Goal: Information Seeking & Learning: Check status

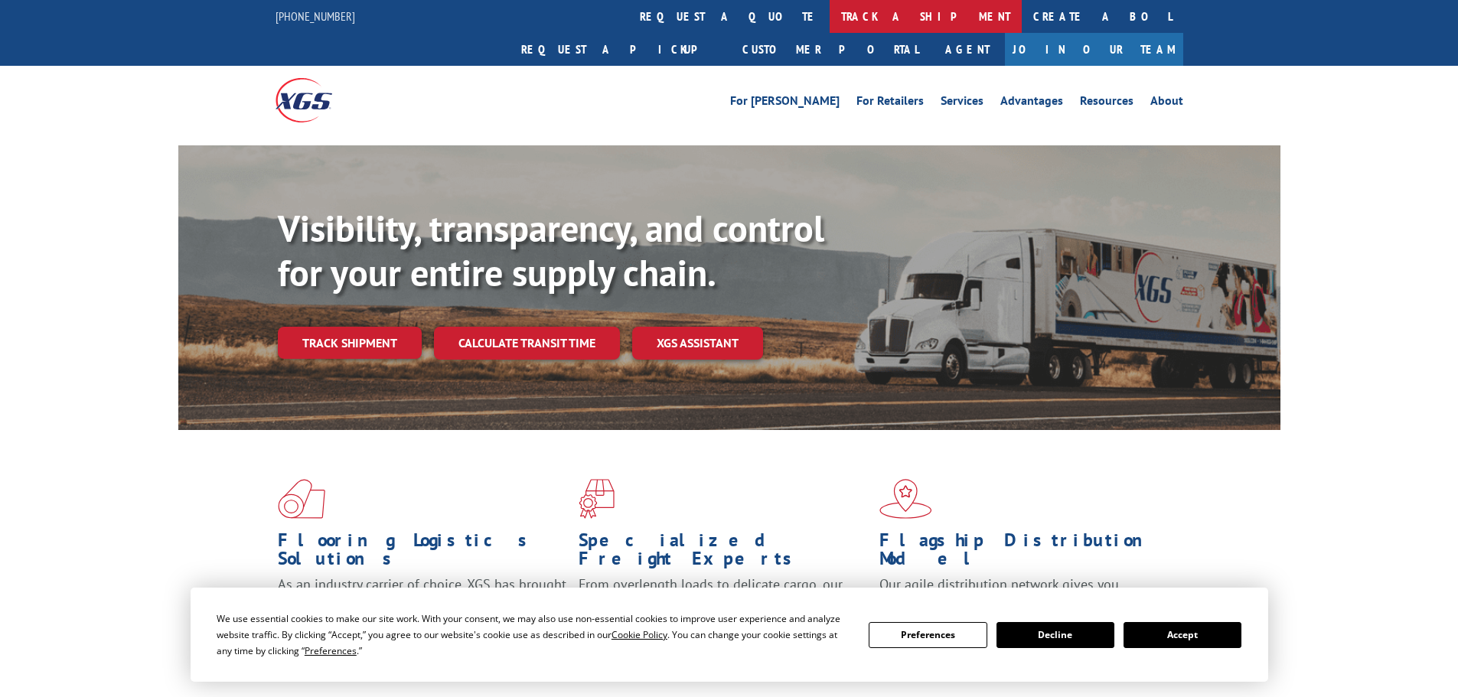
click at [829, 18] on link "track a shipment" at bounding box center [925, 16] width 192 height 33
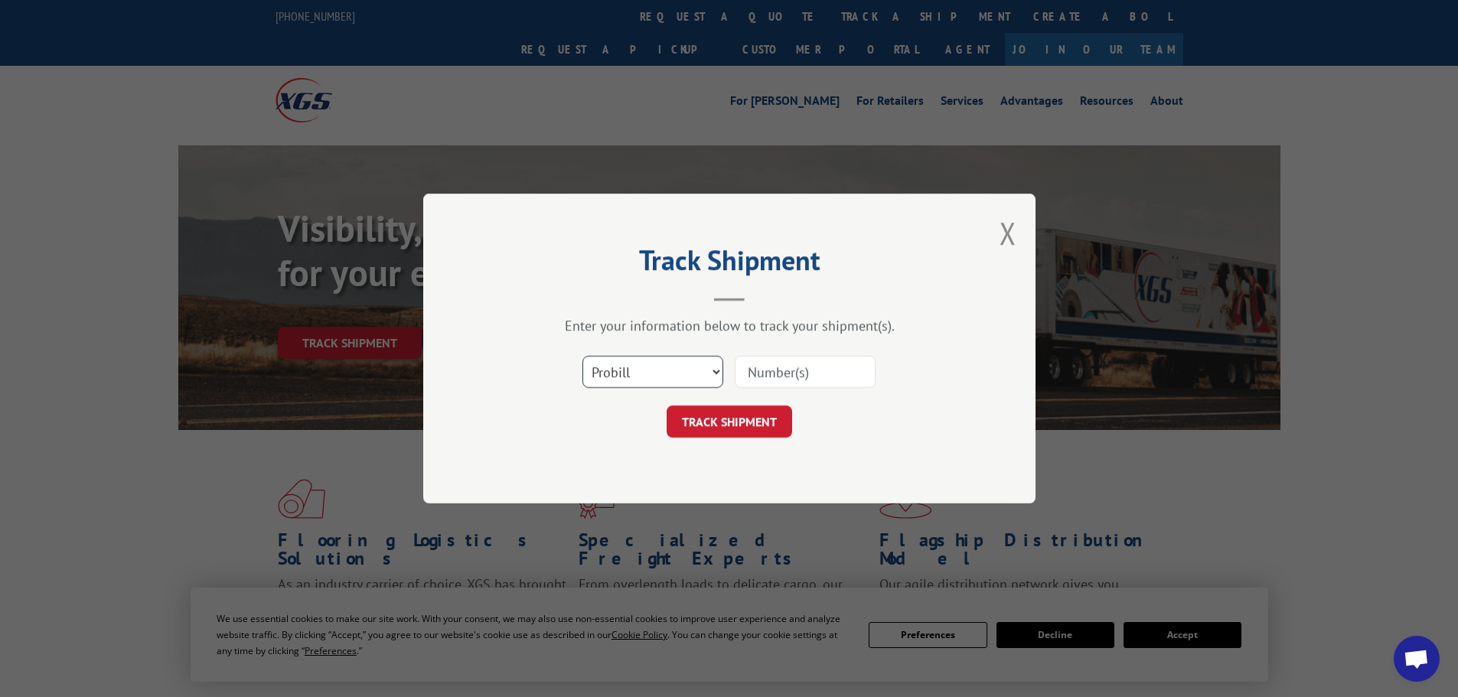
click at [639, 373] on select "Select category... Probill BOL PO" at bounding box center [652, 372] width 141 height 32
click at [582, 356] on select "Select category... Probill BOL PO" at bounding box center [652, 372] width 141 height 32
drag, startPoint x: 624, startPoint y: 462, endPoint x: 653, endPoint y: 389, distance: 79.3
click at [626, 454] on div "Track Shipment Enter your information below to track your shipment(s). Select c…" at bounding box center [729, 349] width 612 height 310
click at [652, 363] on select "Select category... Probill BOL PO" at bounding box center [652, 372] width 141 height 32
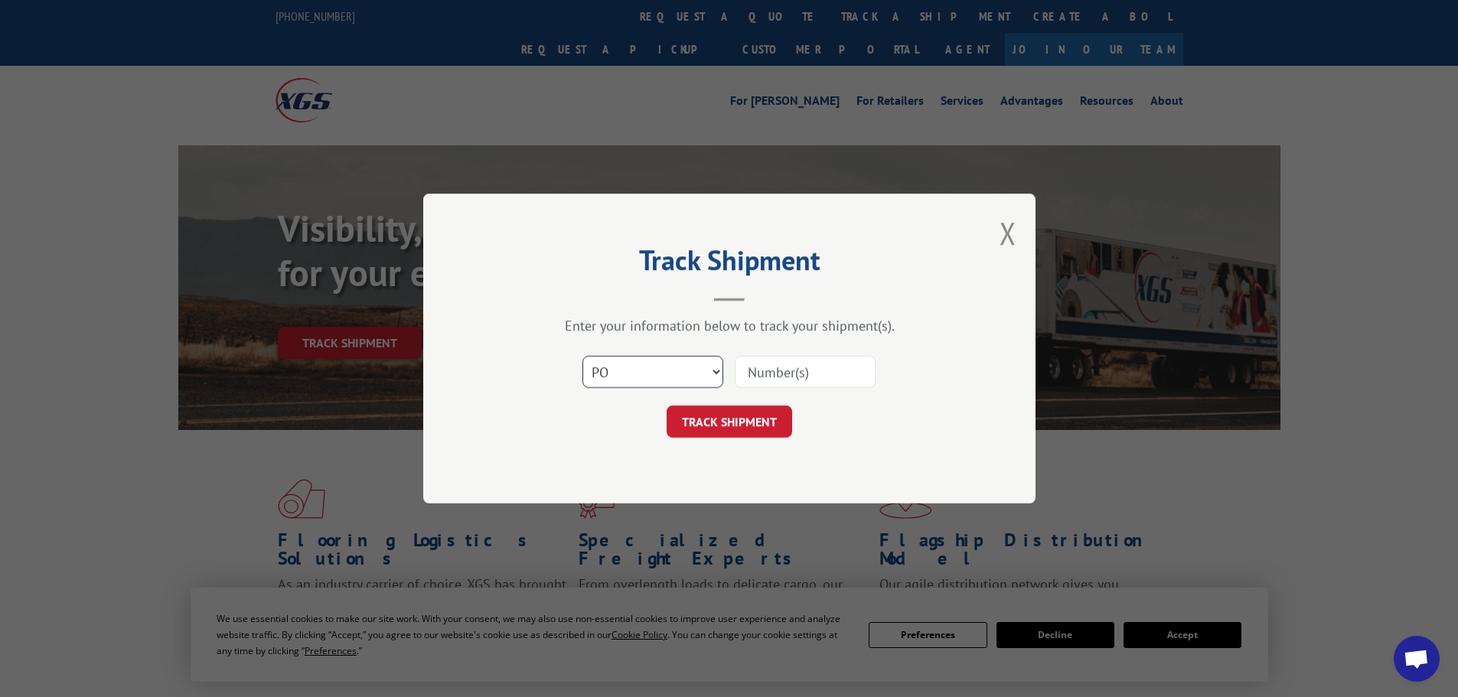
select select "bol"
click at [582, 356] on select "Select category... Probill BOL PO" at bounding box center [652, 372] width 141 height 32
click at [764, 367] on input at bounding box center [805, 372] width 141 height 32
paste input "5499656"
type input "5499656"
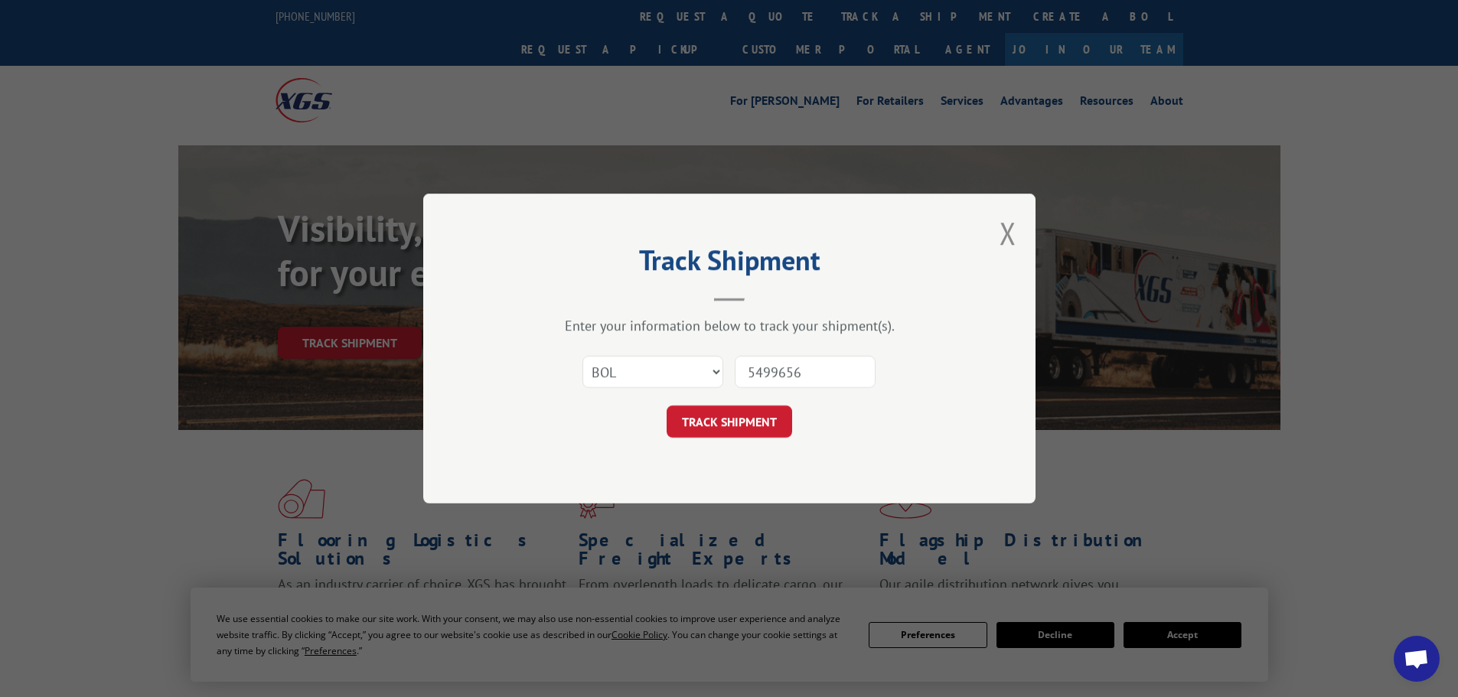
click at [666, 406] on button "TRACK SHIPMENT" at bounding box center [728, 422] width 125 height 32
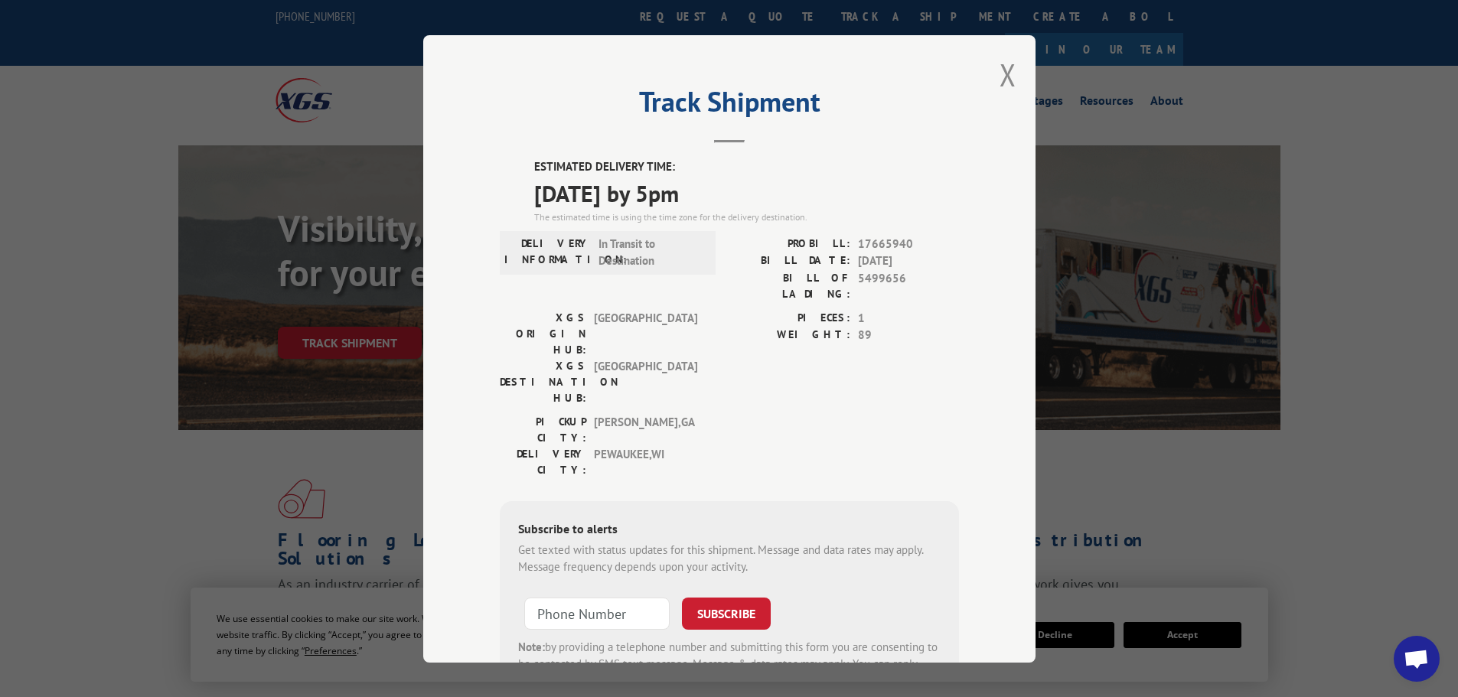
click at [1010, 73] on div "Track Shipment ESTIMATED DELIVERY TIME: [DATE] by 5pm The estimated time is usi…" at bounding box center [729, 348] width 612 height 627
click at [999, 79] on button "Close modal" at bounding box center [1007, 74] width 17 height 41
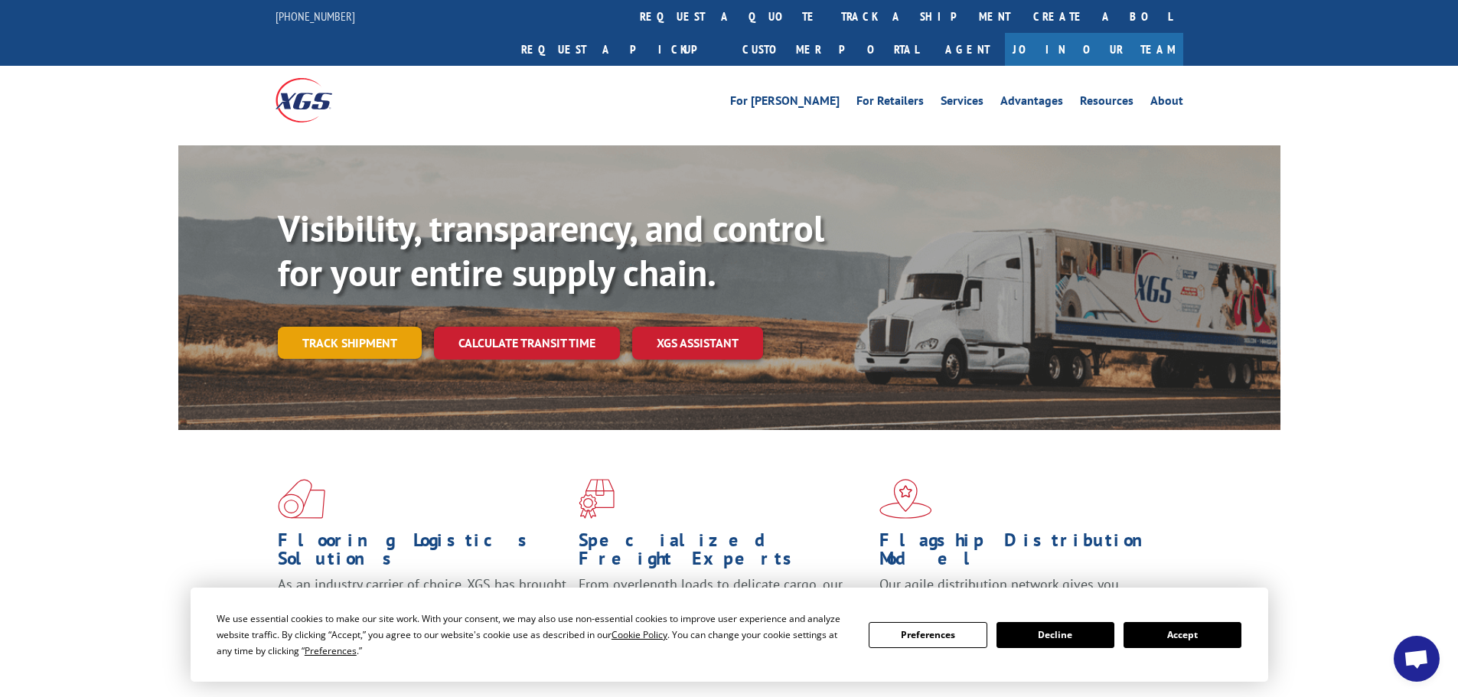
click at [362, 327] on link "Track shipment" at bounding box center [350, 343] width 144 height 32
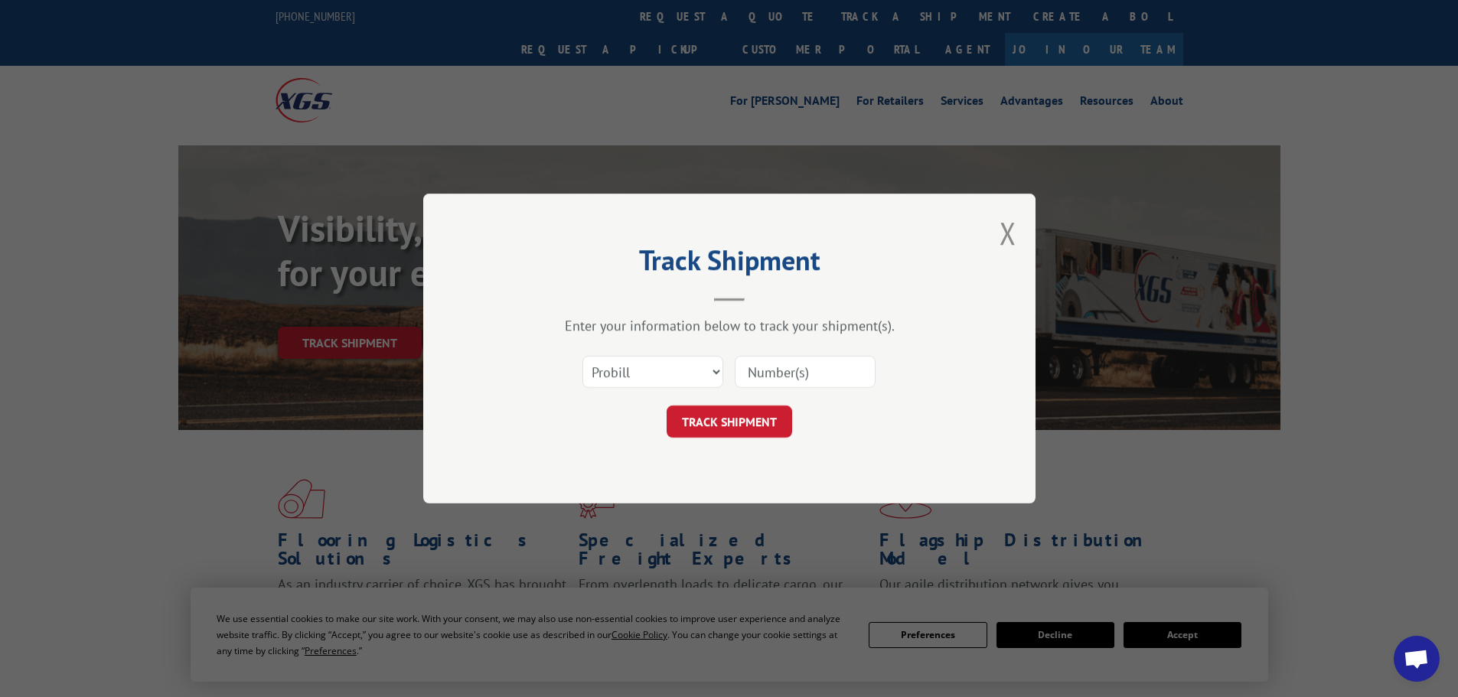
click at [796, 376] on input at bounding box center [805, 372] width 141 height 32
paste input "17233349"
type input "17233349"
click at [746, 422] on button "TRACK SHIPMENT" at bounding box center [728, 422] width 125 height 32
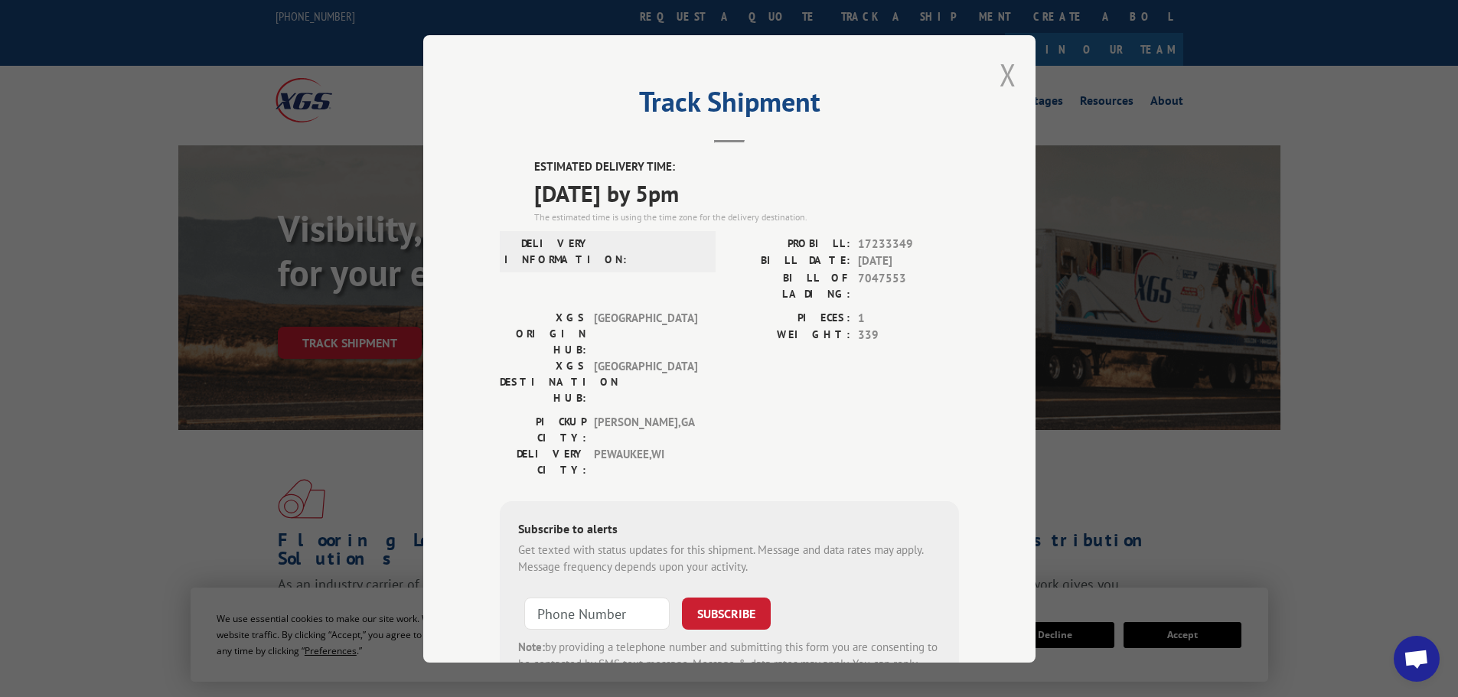
click at [1008, 81] on button "Close modal" at bounding box center [1007, 74] width 17 height 41
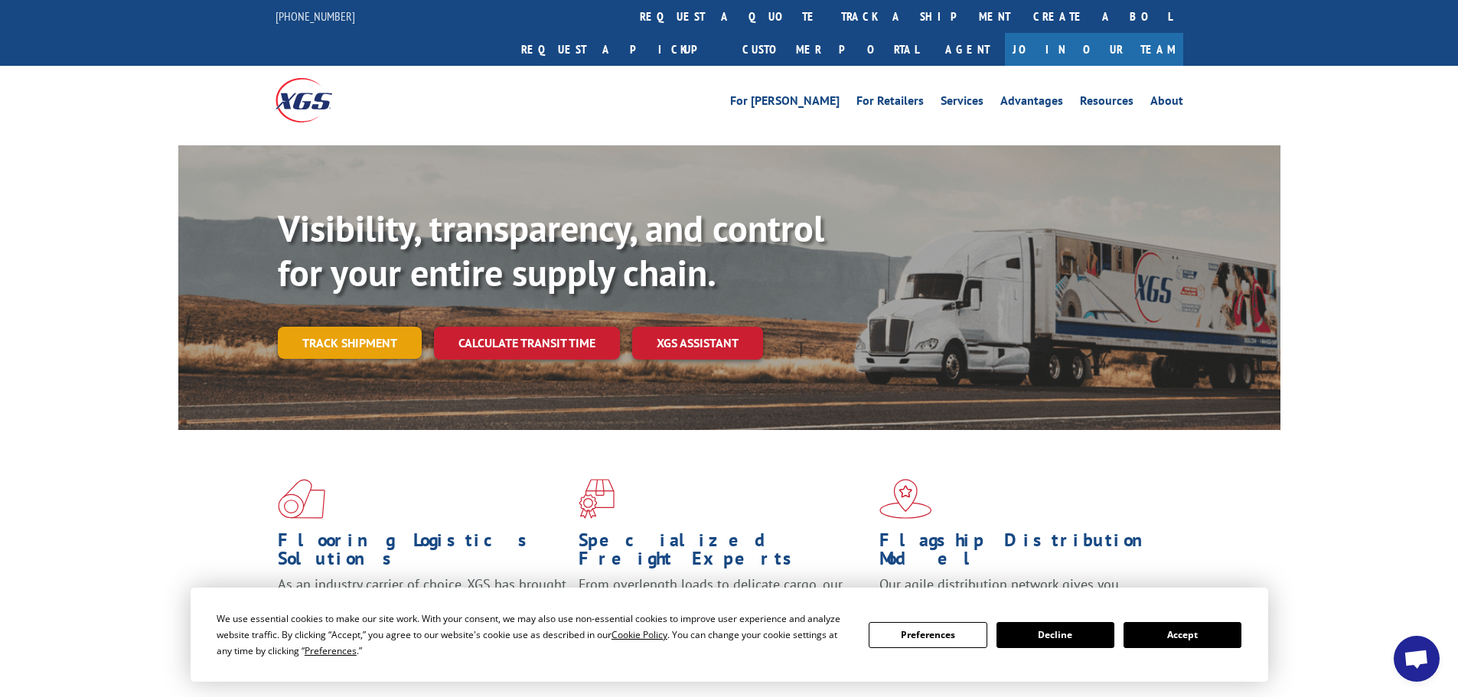
click at [327, 327] on link "Track shipment" at bounding box center [350, 343] width 144 height 32
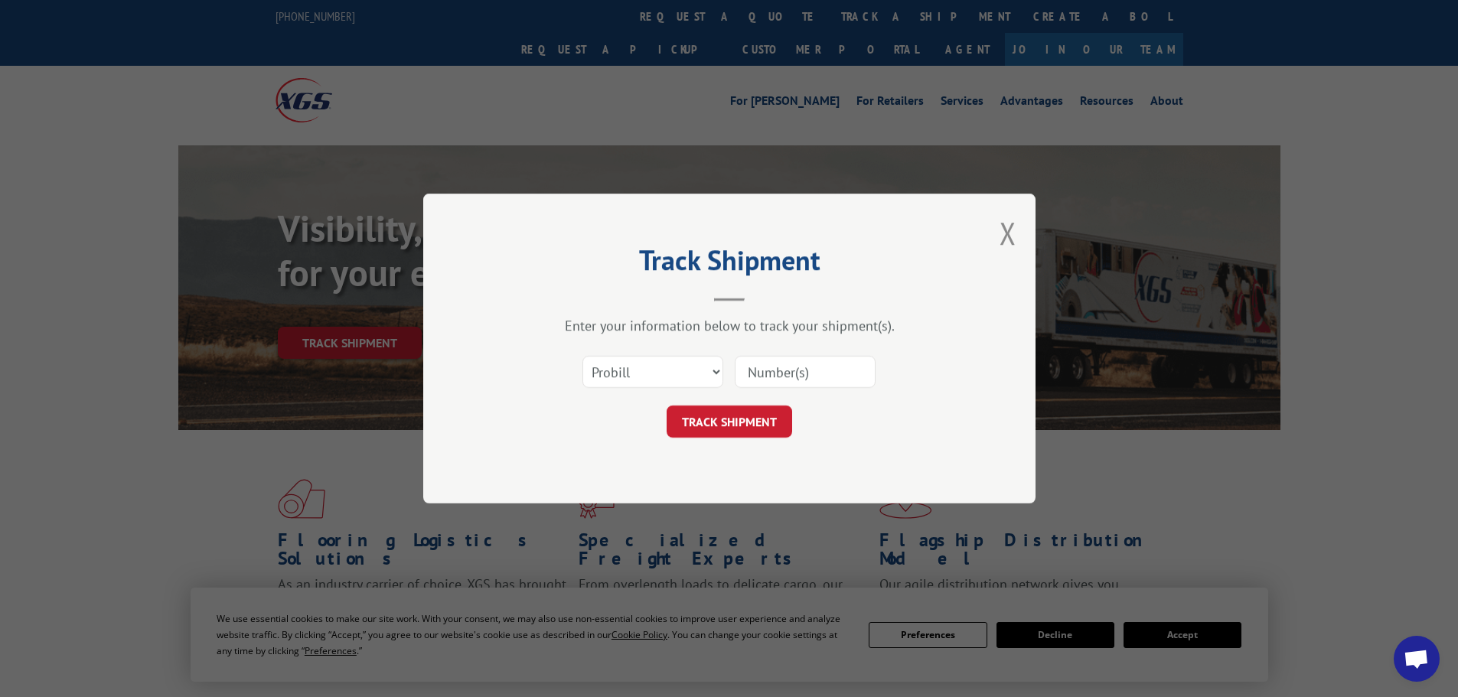
click at [774, 368] on input at bounding box center [805, 372] width 141 height 32
paste input "17233303"
type input "17233303"
click at [744, 430] on button "TRACK SHIPMENT" at bounding box center [728, 422] width 125 height 32
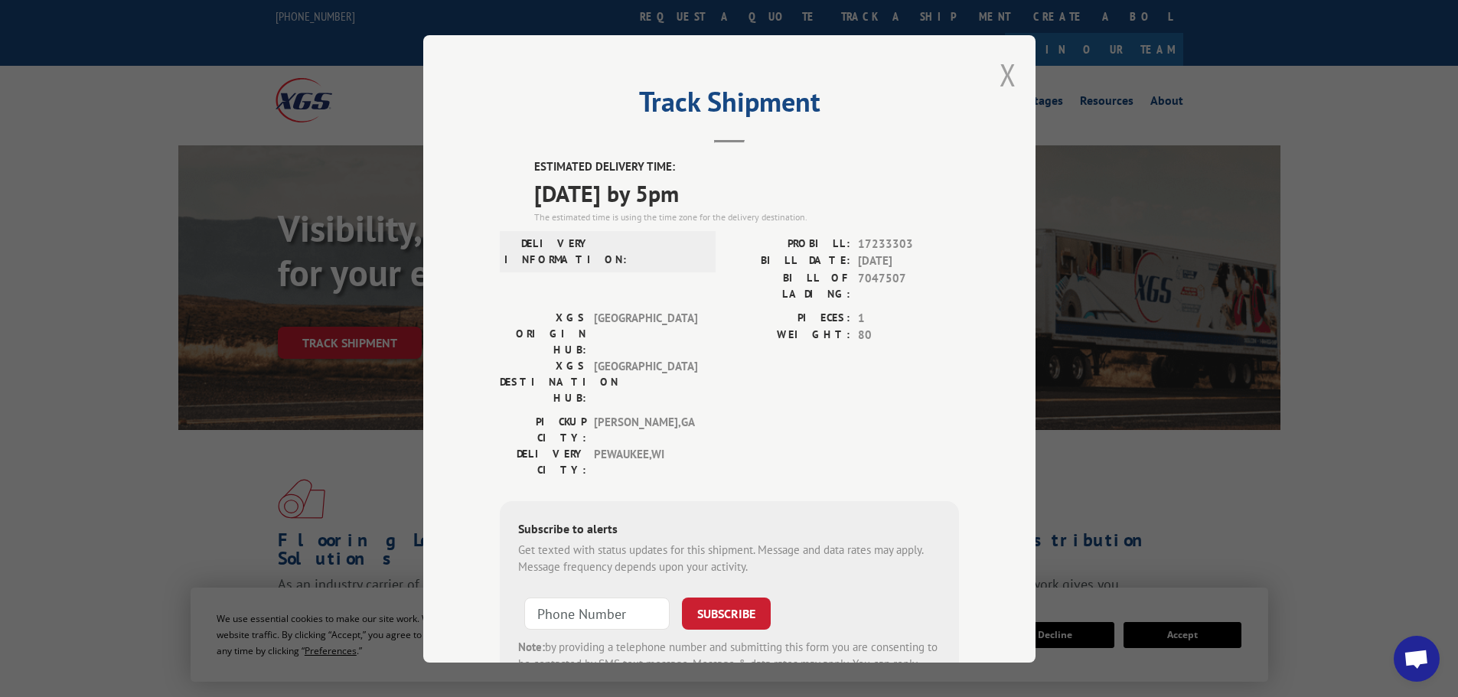
click at [999, 79] on button "Close modal" at bounding box center [1007, 74] width 17 height 41
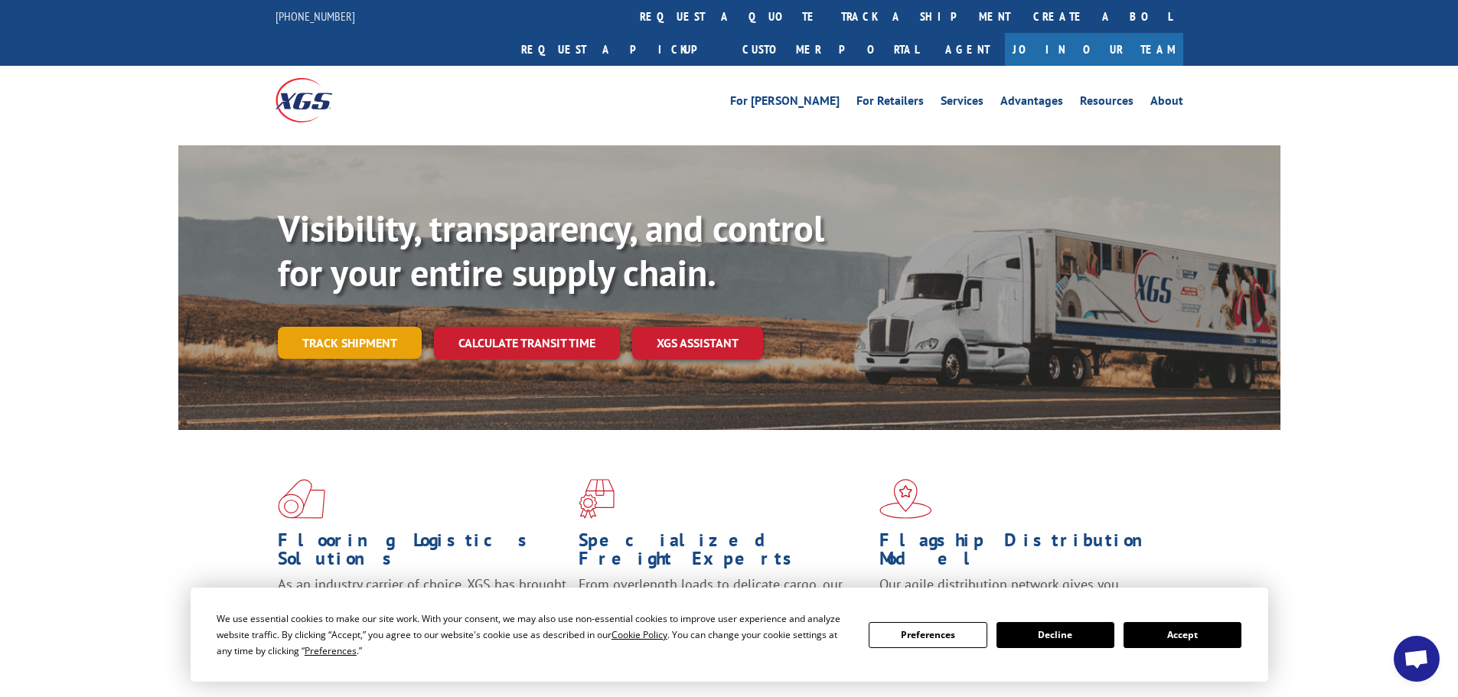
click at [406, 327] on link "Track shipment" at bounding box center [350, 343] width 144 height 32
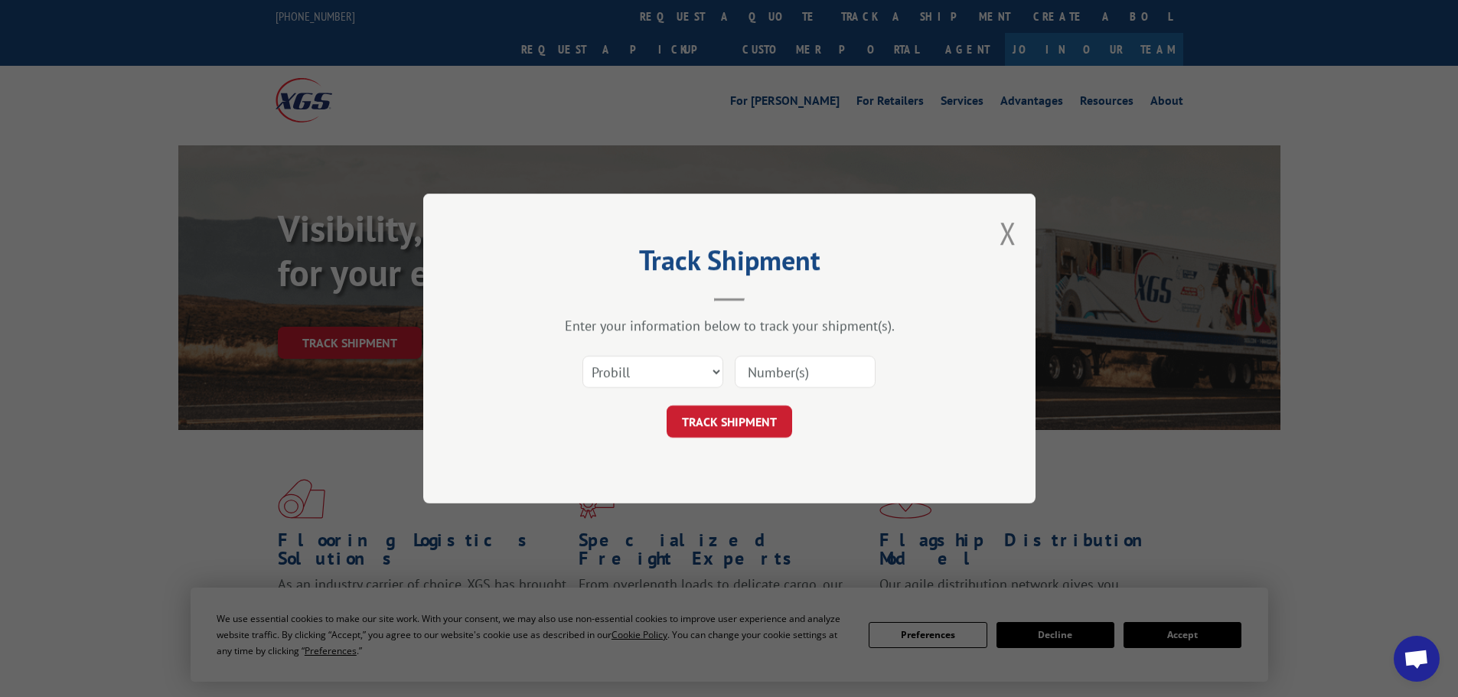
click at [774, 382] on input at bounding box center [805, 372] width 141 height 32
paste input "17478199"
type input "17478199"
click at [753, 422] on button "TRACK SHIPMENT" at bounding box center [728, 422] width 125 height 32
